Goal: Use online tool/utility: Utilize a website feature to perform a specific function

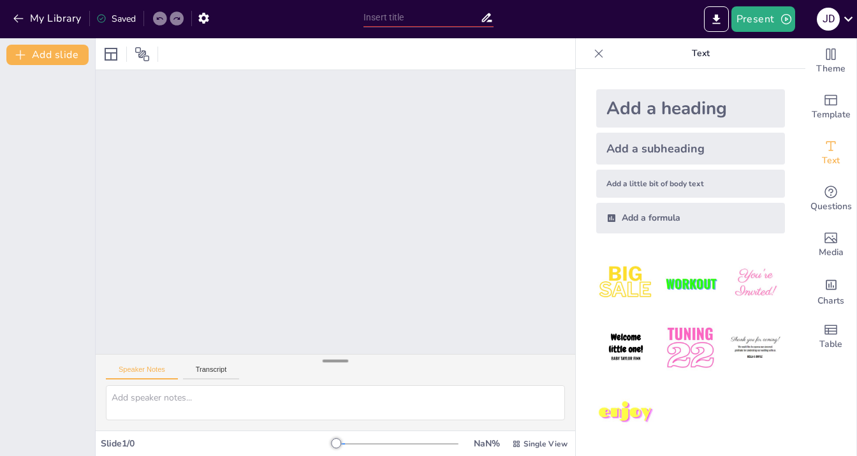
click at [340, 362] on div at bounding box center [335, 360] width 25 height 13
click at [595, 51] on icon at bounding box center [598, 53] width 13 height 13
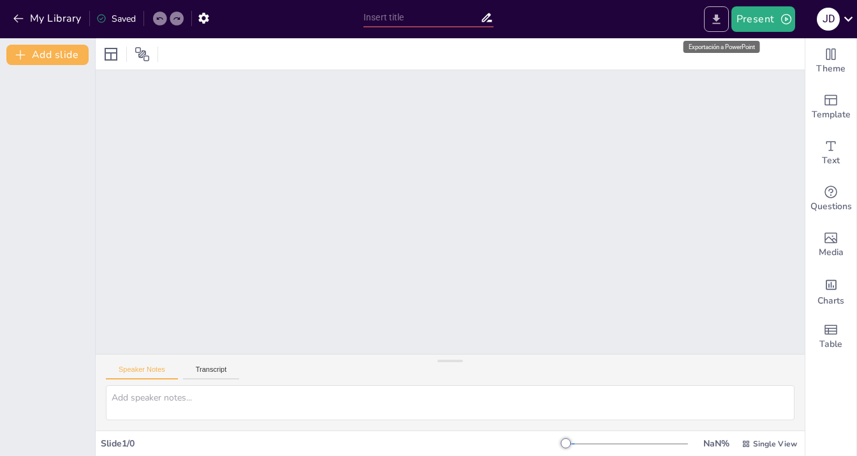
click at [715, 20] on icon "Export to PowerPoint" at bounding box center [715, 19] width 13 height 13
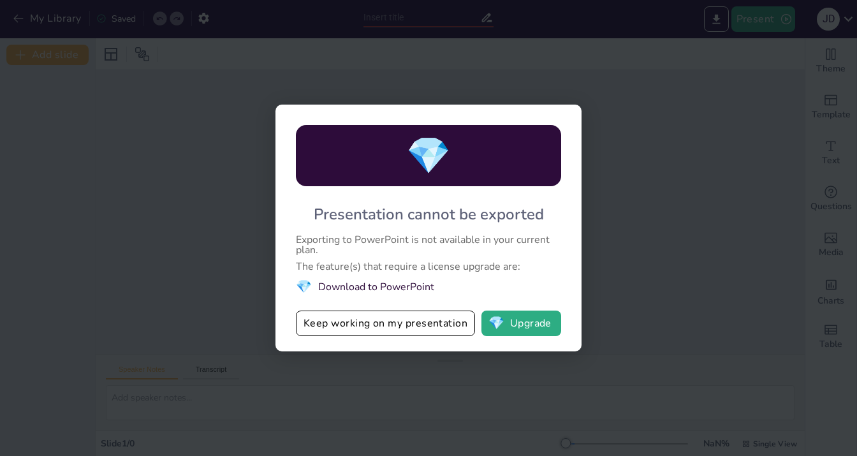
click at [380, 287] on li "💎 Download to PowerPoint" at bounding box center [428, 286] width 265 height 17
click at [381, 323] on button "Keep working on my presentation" at bounding box center [385, 322] width 179 height 25
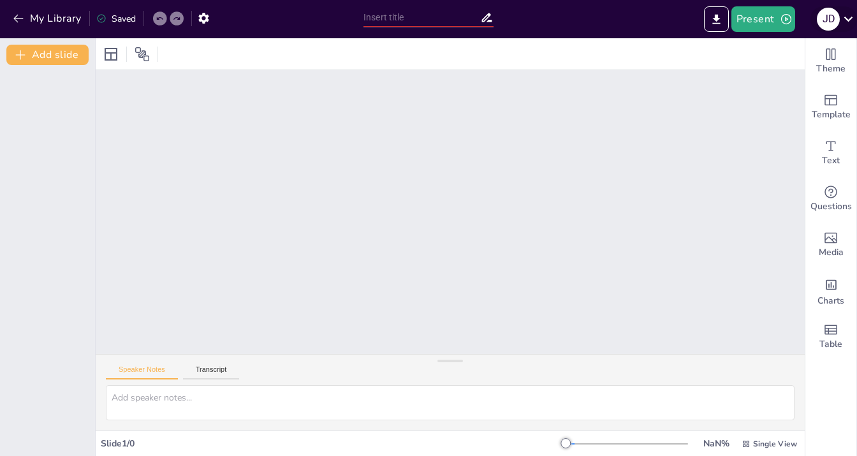
click at [847, 20] on icon at bounding box center [848, 19] width 9 height 5
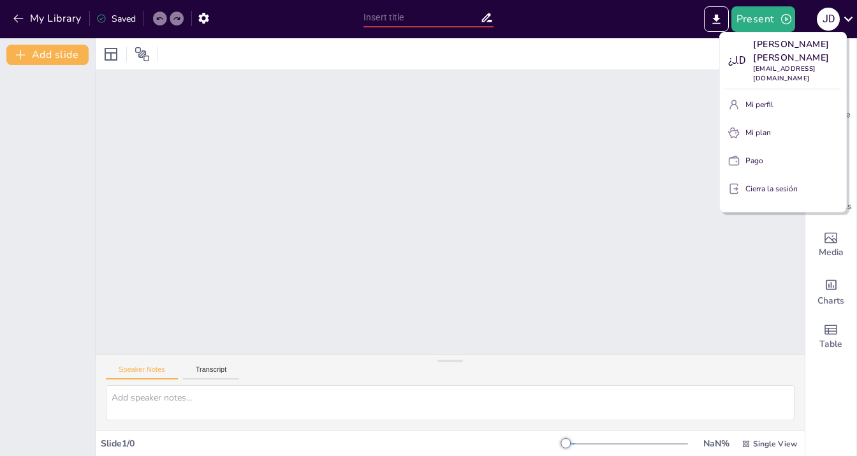
click at [613, 166] on div at bounding box center [428, 228] width 857 height 456
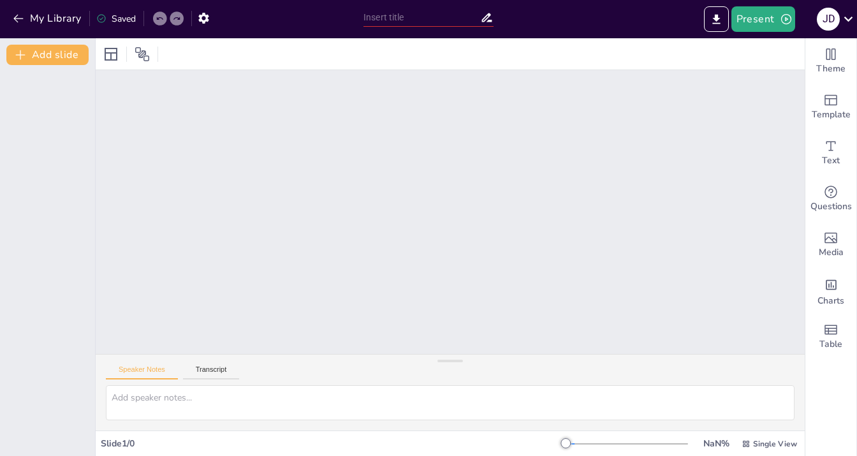
click at [427, 20] on input "text" at bounding box center [421, 17] width 117 height 18
click at [768, 17] on button "Present" at bounding box center [763, 18] width 64 height 25
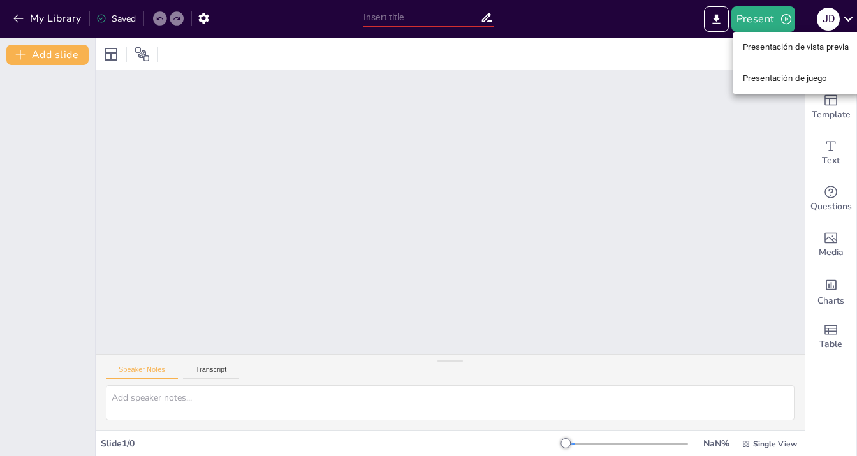
click at [780, 49] on li "Presentación de vista previa" at bounding box center [795, 47] width 127 height 20
